Goal: Navigation & Orientation: Find specific page/section

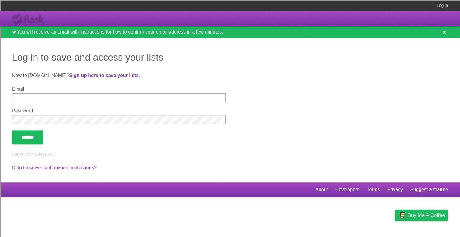
type input "**********"
click at [34, 137] on input "******" at bounding box center [27, 137] width 31 height 14
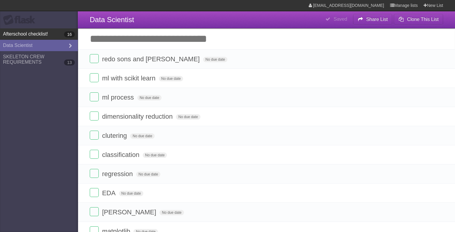
click at [30, 37] on link "Afterschool checklist! 16" at bounding box center [39, 33] width 78 height 11
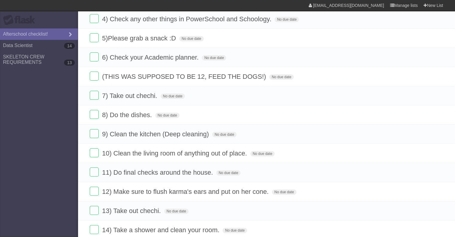
scroll to position [138, 0]
